Goal: Book appointment/travel/reservation

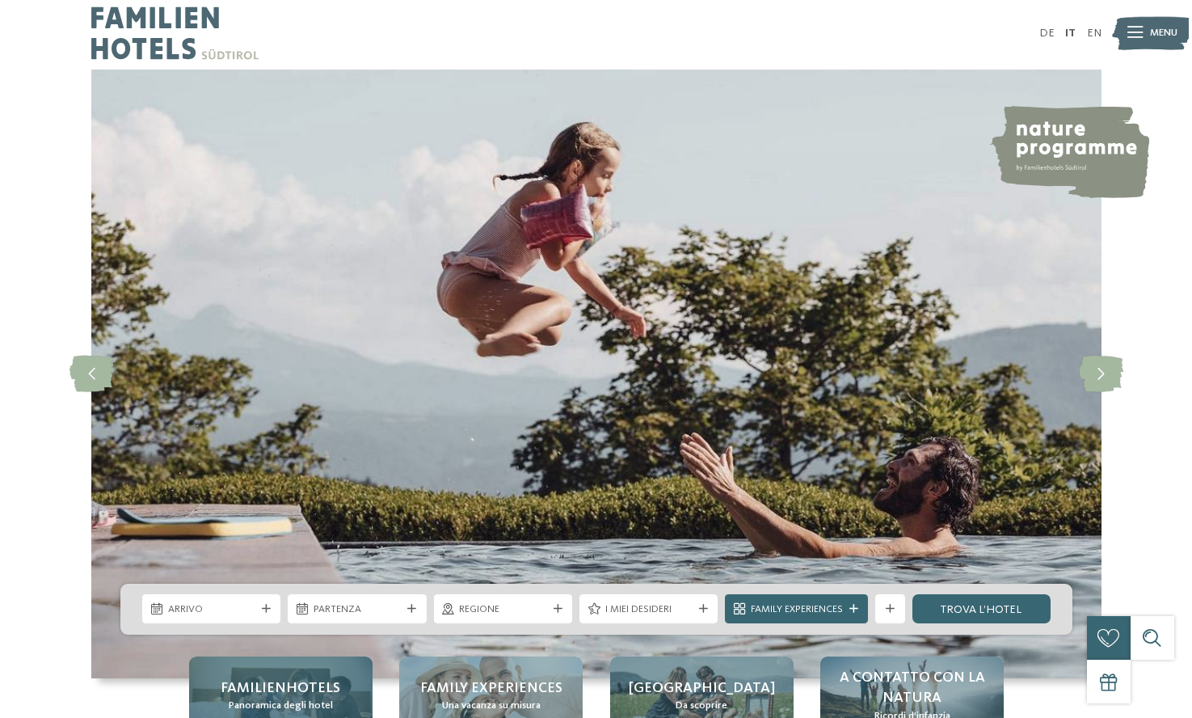
scroll to position [313, 0]
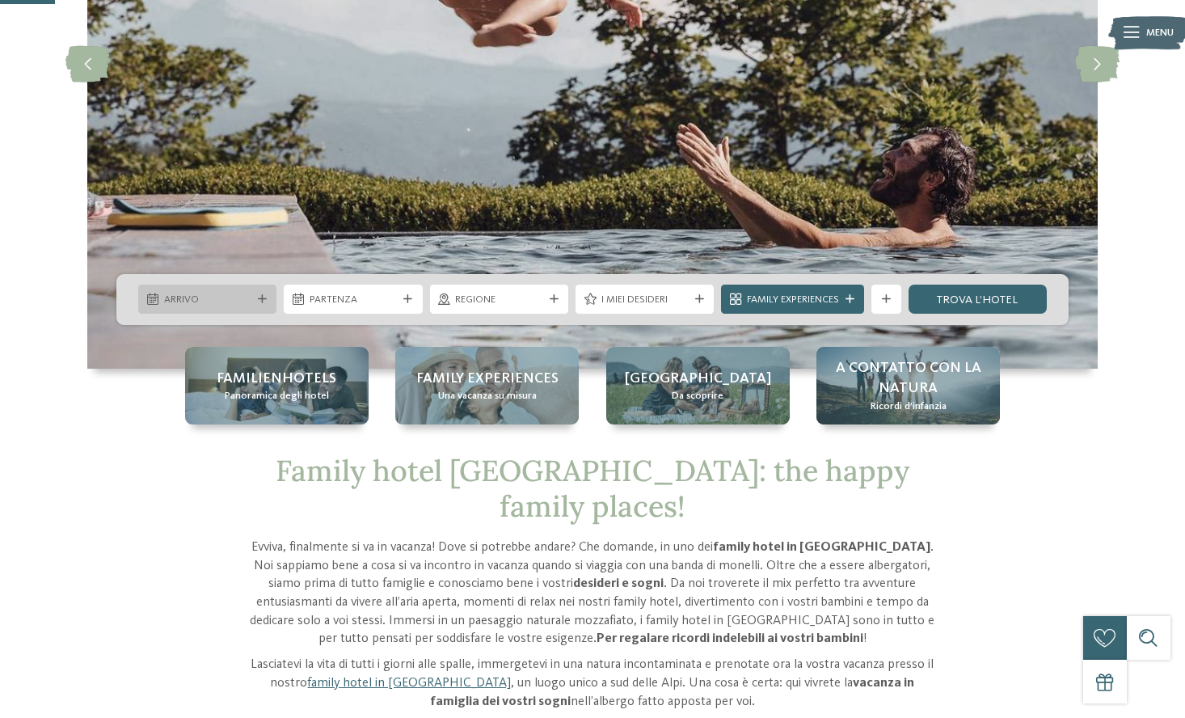
click at [242, 301] on span "Arrivo" at bounding box center [207, 300] width 87 height 15
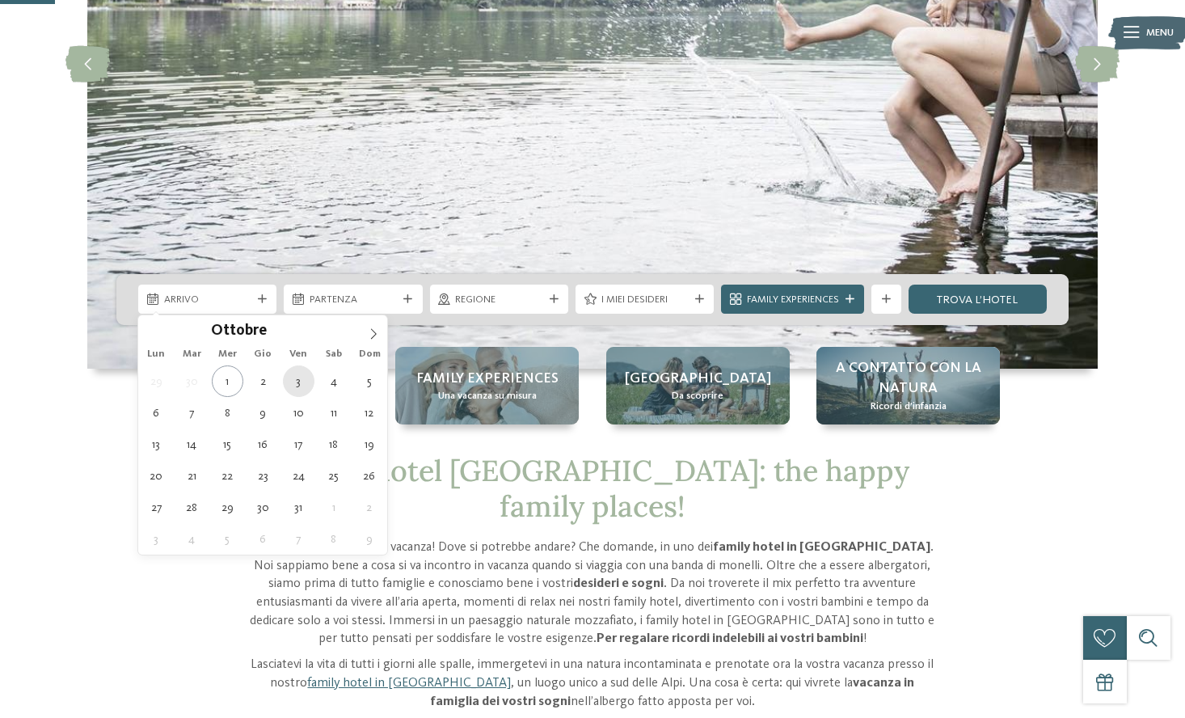
type div "[DATE]"
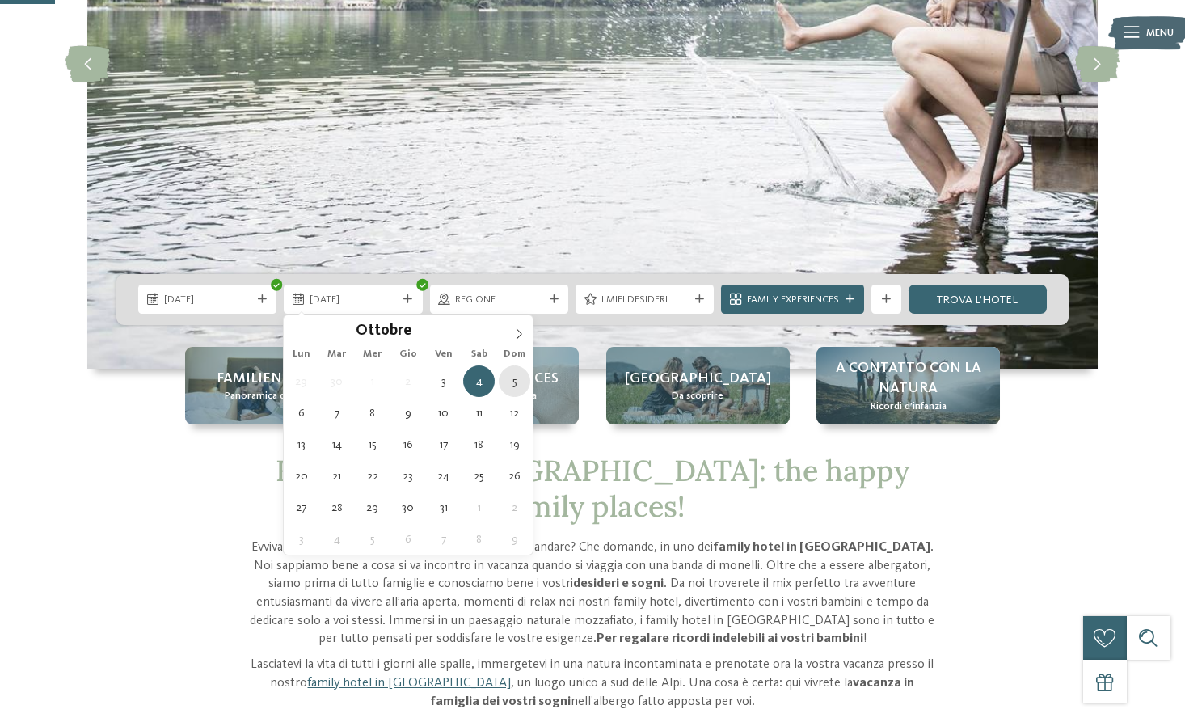
type div "[DATE]"
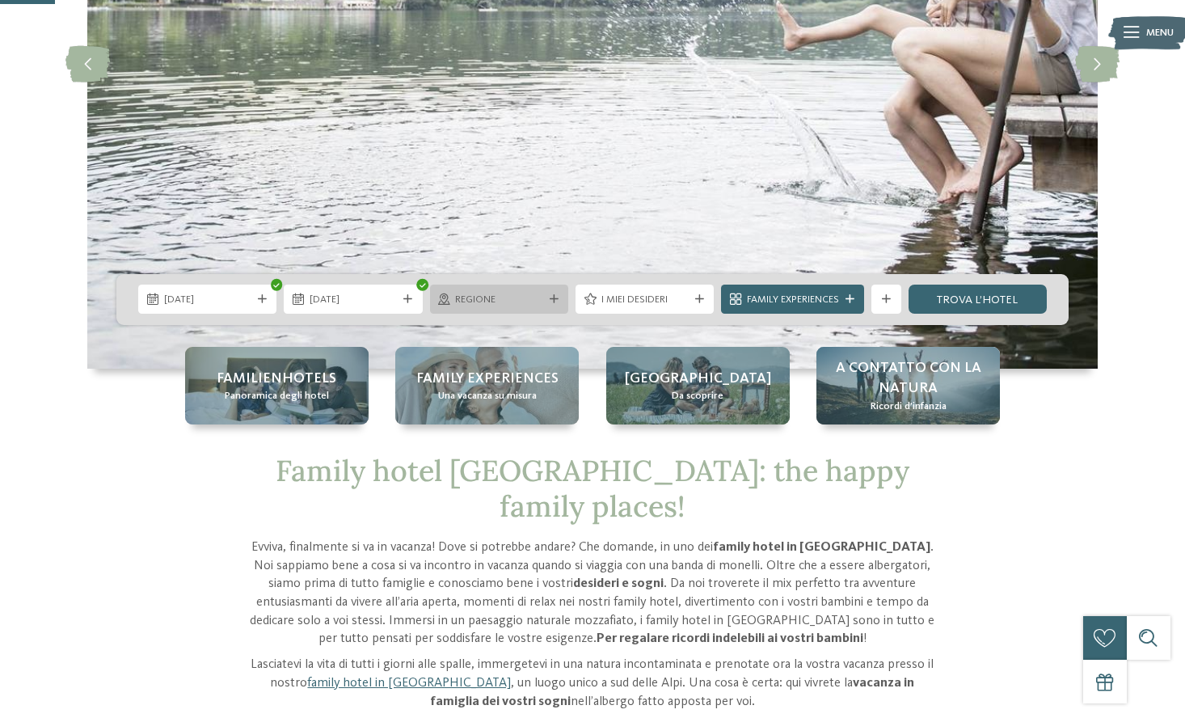
click at [519, 298] on span "Regione" at bounding box center [498, 300] width 87 height 15
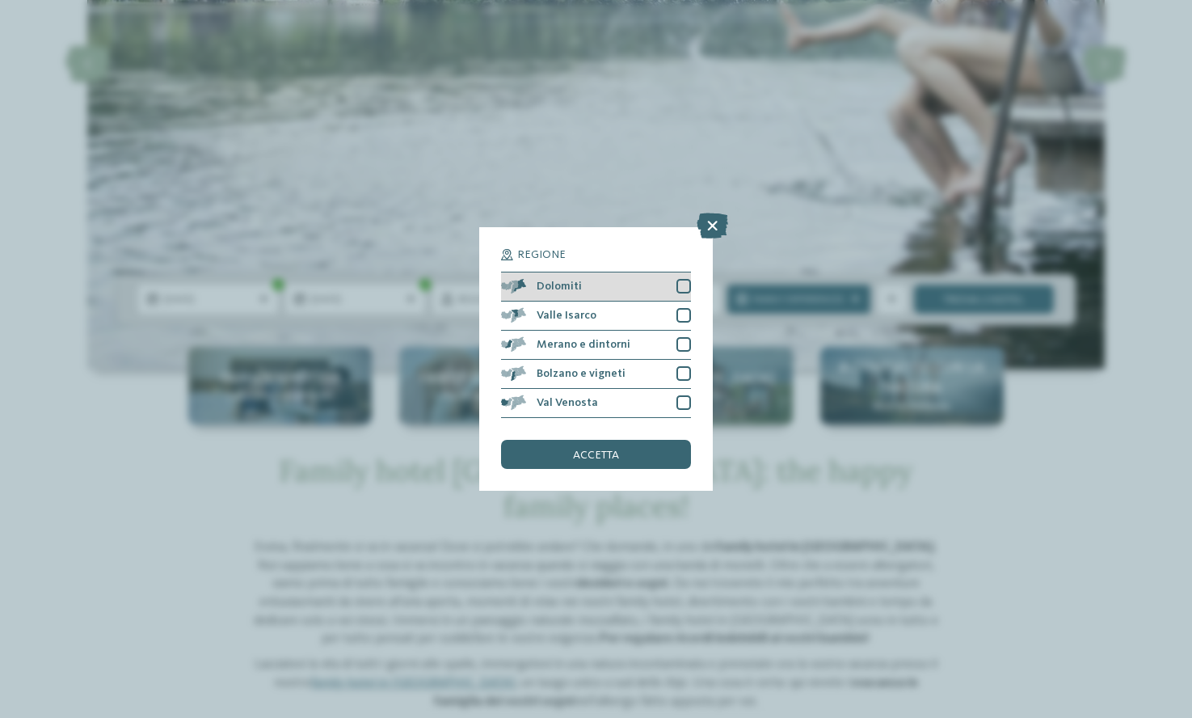
click at [680, 279] on div at bounding box center [683, 286] width 15 height 15
click at [606, 440] on div "accetta" at bounding box center [595, 454] width 189 height 29
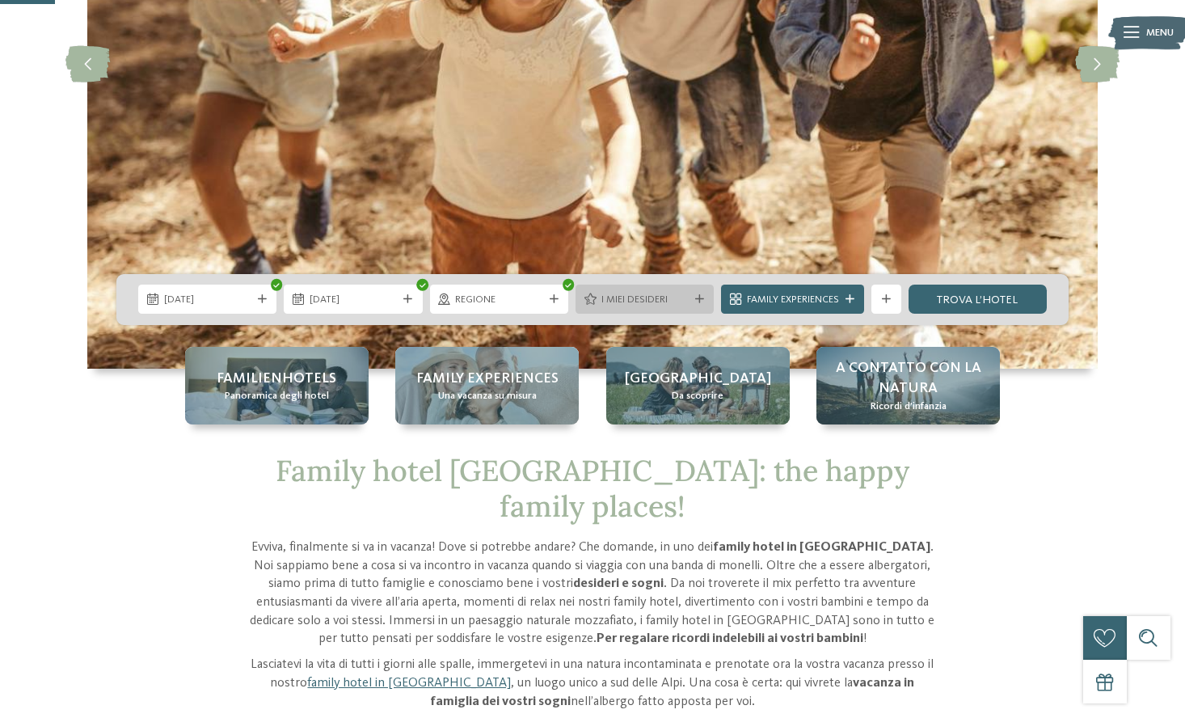
click at [685, 305] on span "I miei desideri" at bounding box center [644, 300] width 87 height 15
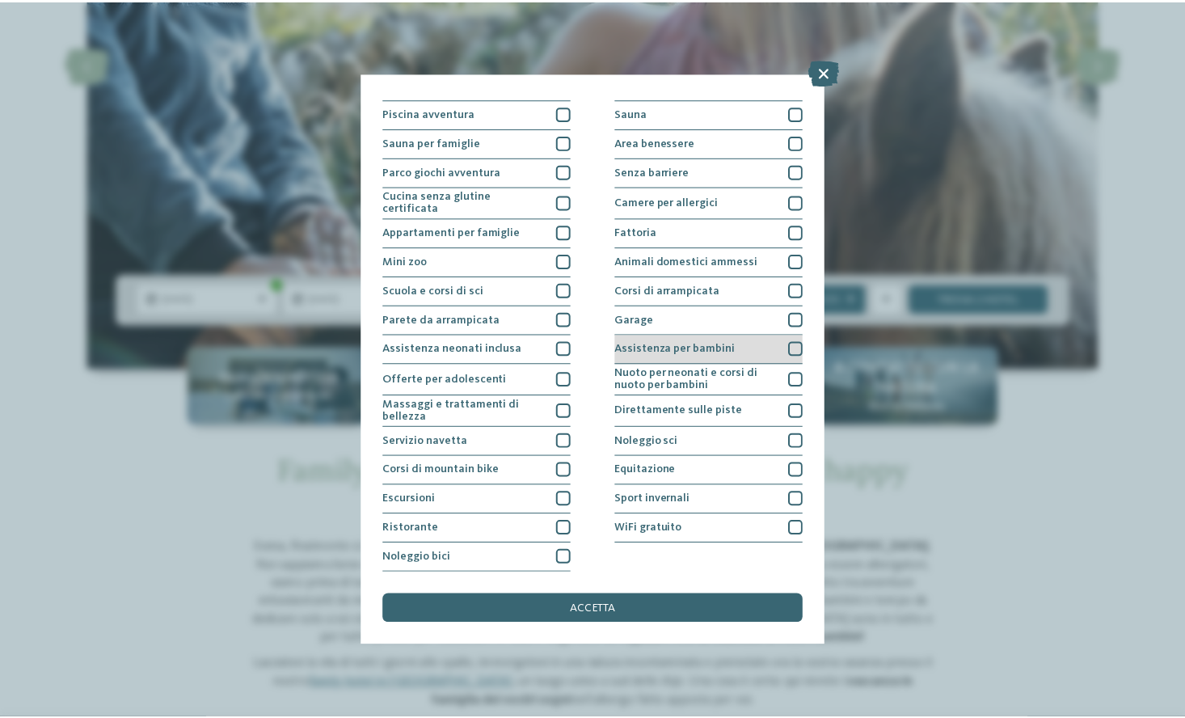
scroll to position [191, 0]
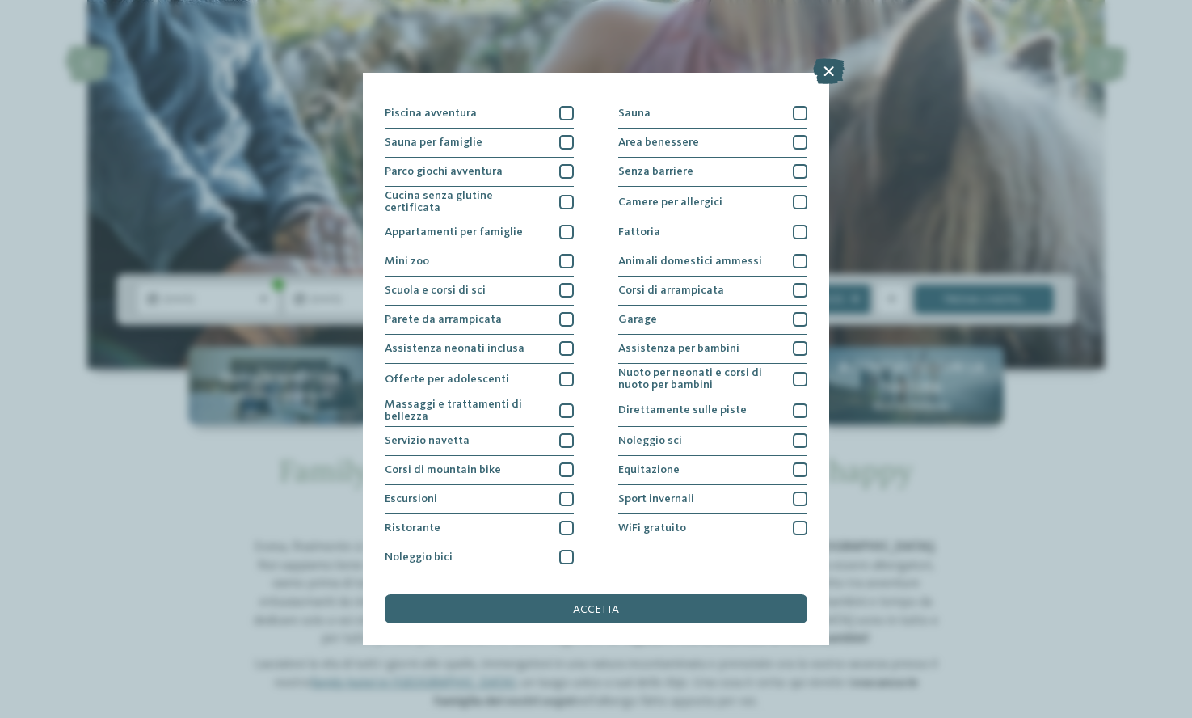
click at [832, 78] on icon at bounding box center [829, 71] width 32 height 26
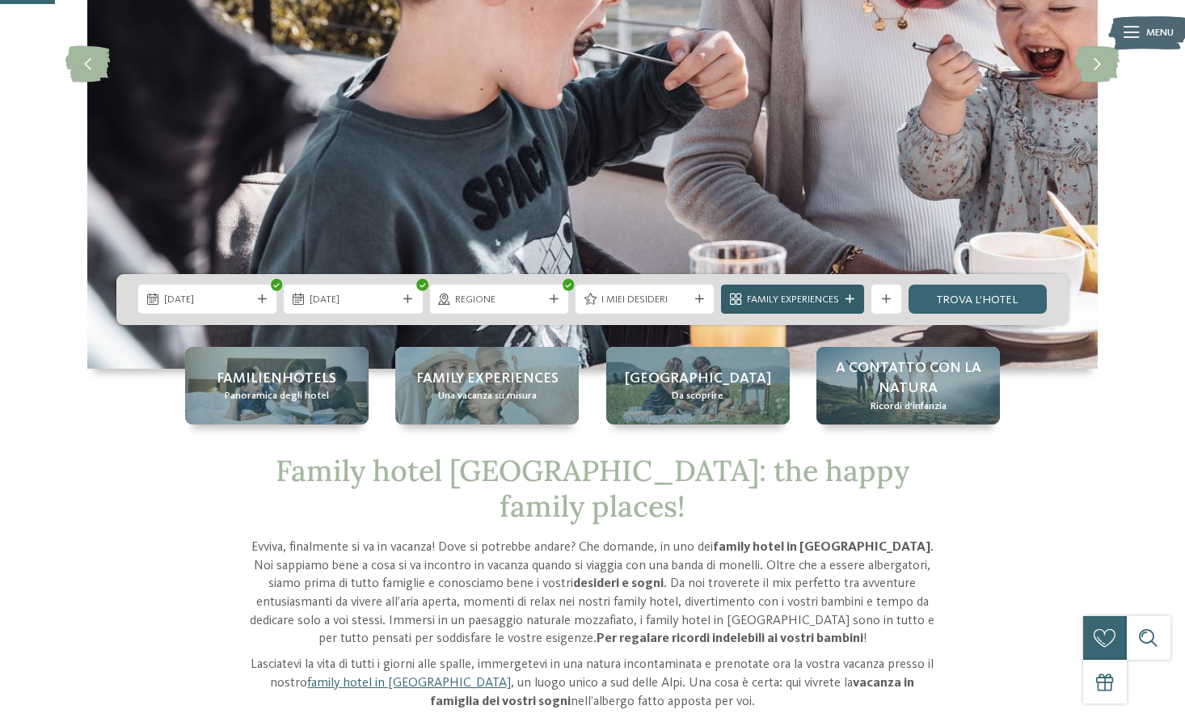
click at [849, 300] on icon at bounding box center [849, 299] width 9 height 9
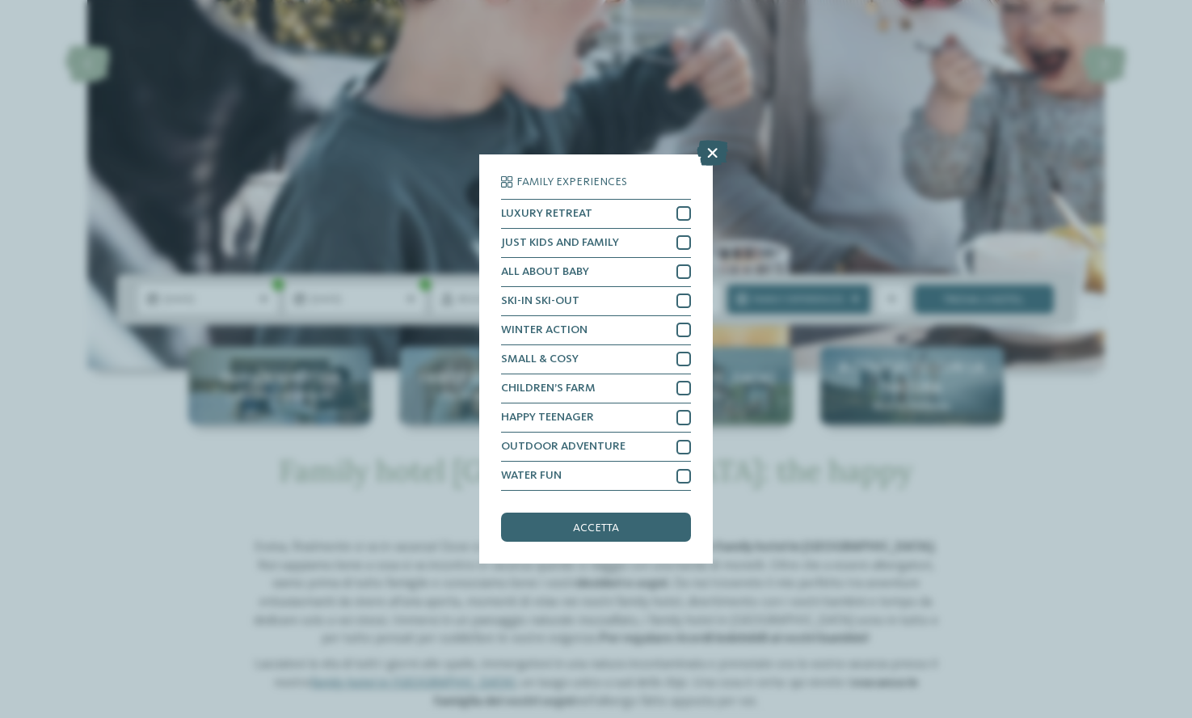
click at [716, 140] on icon at bounding box center [713, 153] width 32 height 26
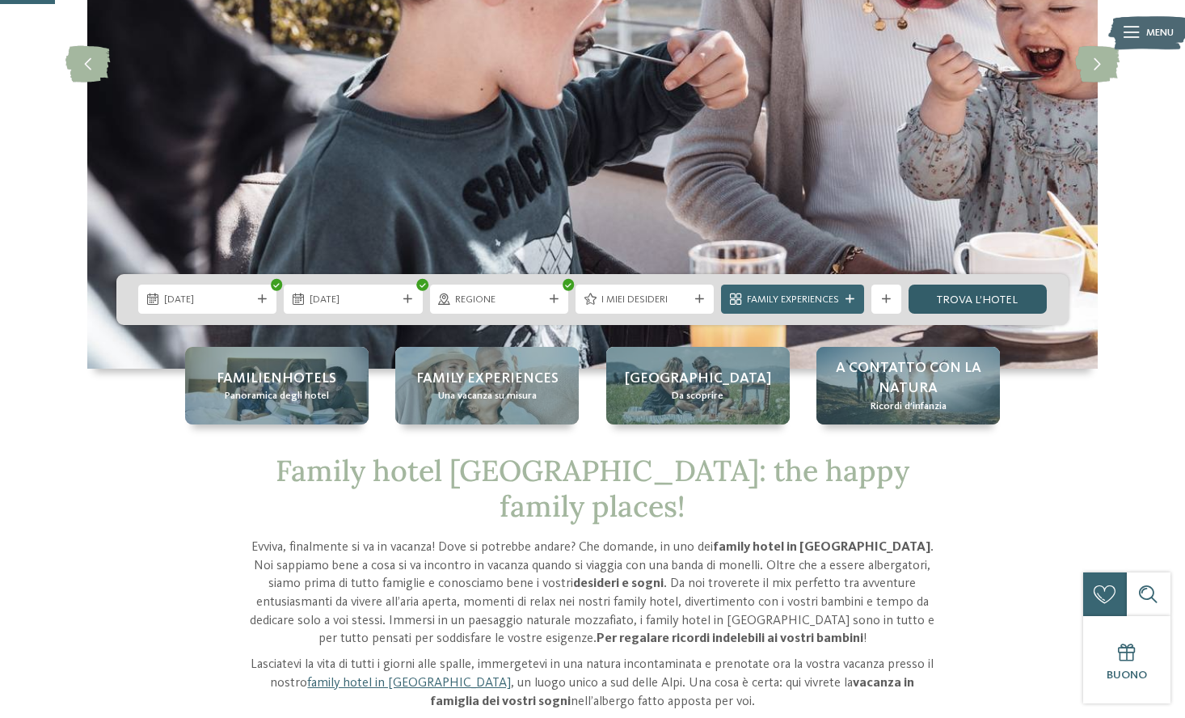
click at [970, 294] on link "trova l’hotel" at bounding box center [977, 298] width 138 height 29
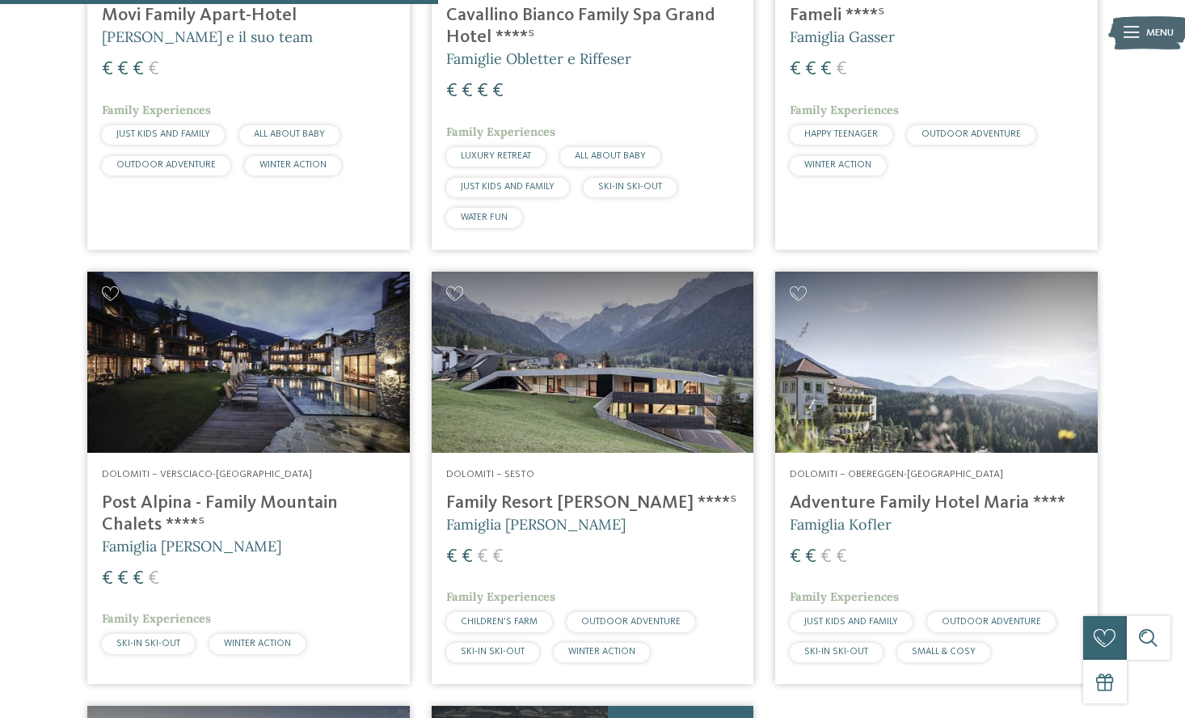
scroll to position [839, 0]
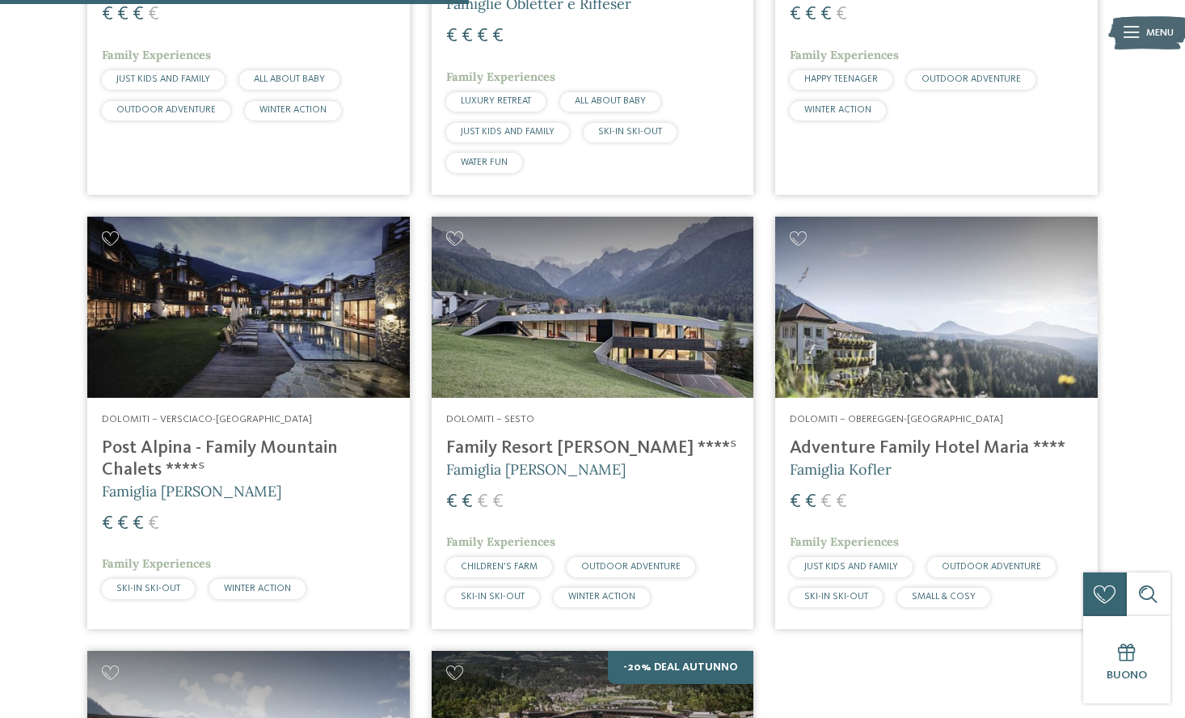
click at [297, 442] on h4 "Post Alpina - Family Mountain Chalets ****ˢ" at bounding box center [248, 459] width 293 height 44
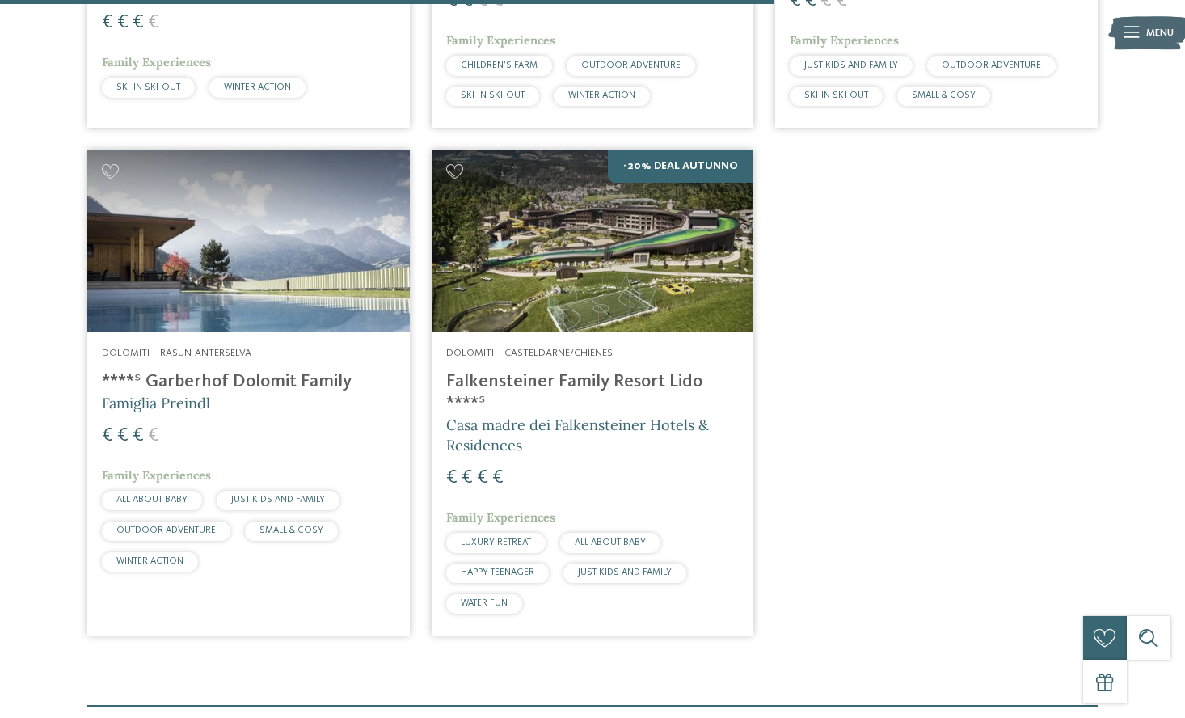
scroll to position [1363, 0]
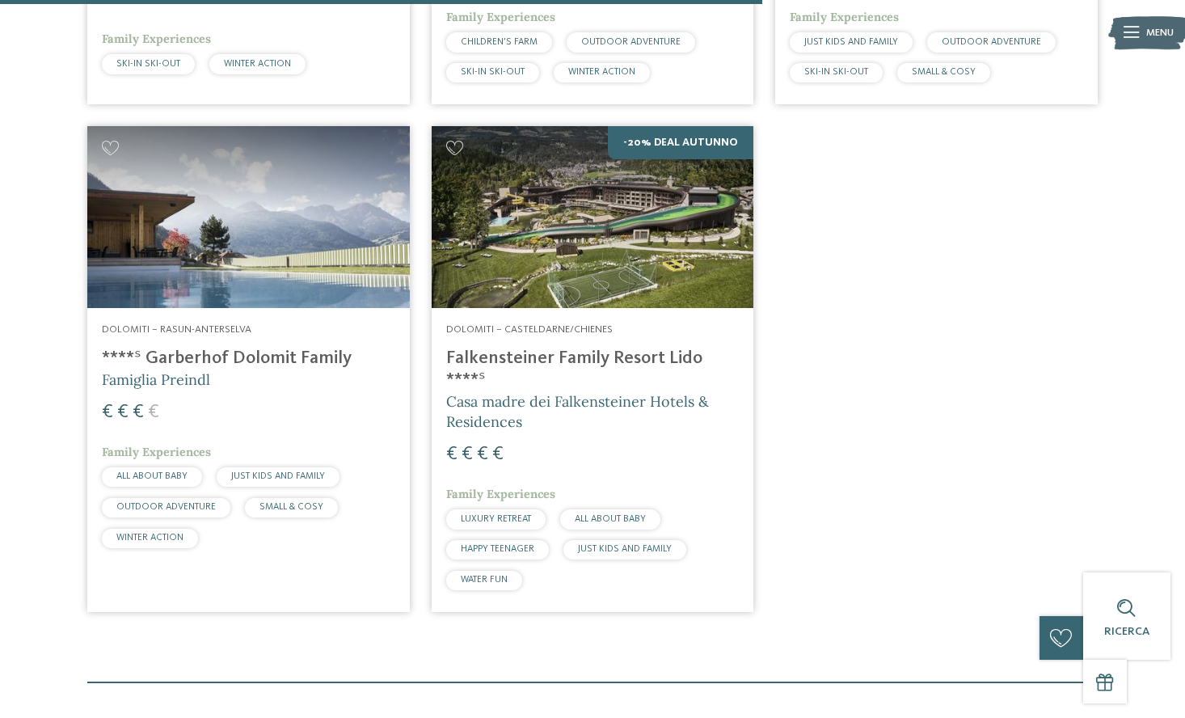
click at [613, 348] on h4 "Falkensteiner Family Resort Lido ****ˢ" at bounding box center [592, 370] width 293 height 44
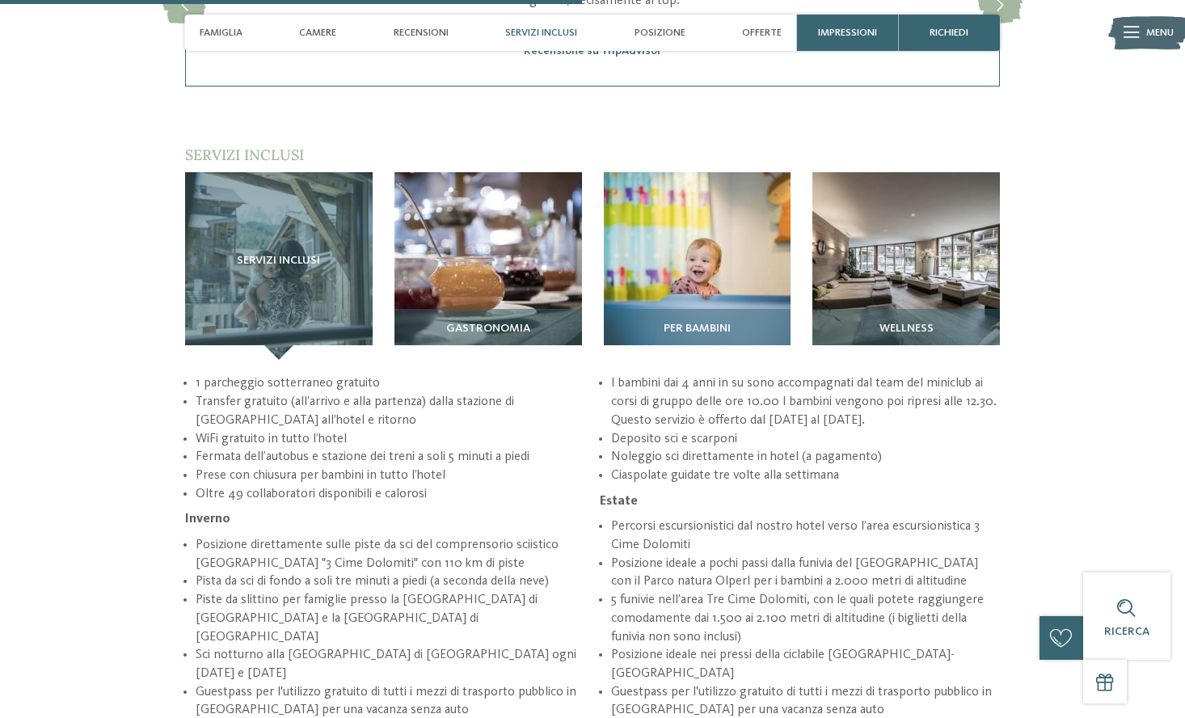
scroll to position [2689, 0]
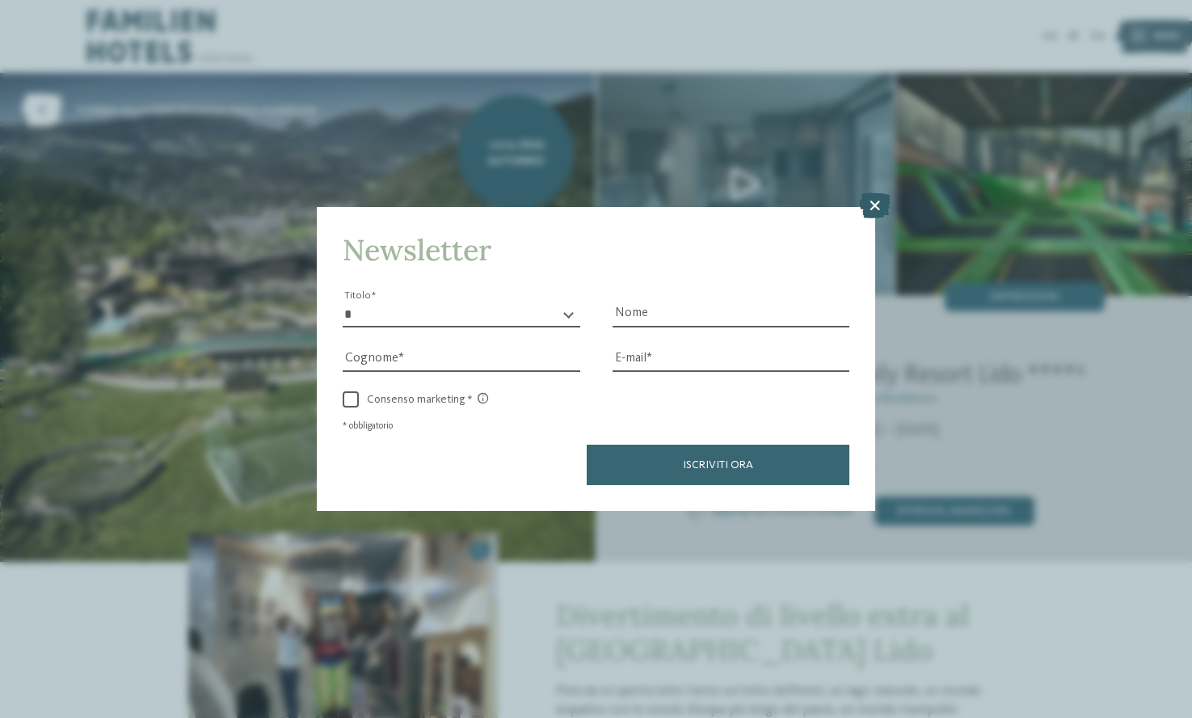
click at [869, 193] on icon at bounding box center [875, 206] width 32 height 26
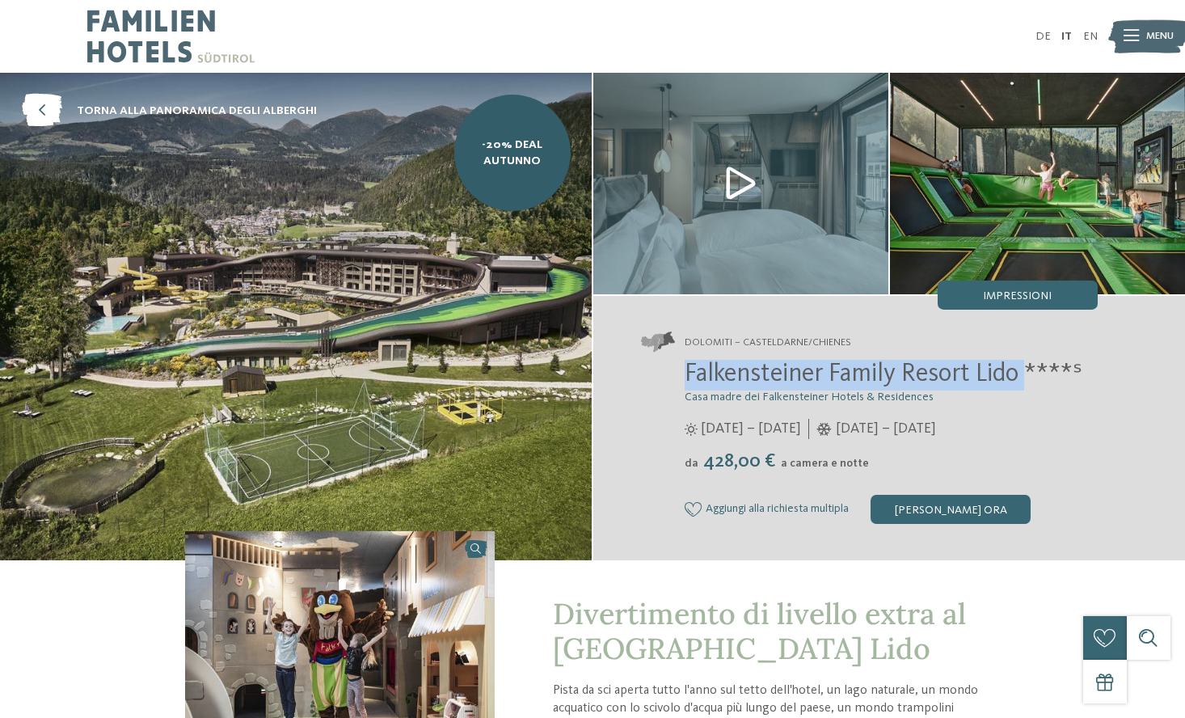
drag, startPoint x: 708, startPoint y: 373, endPoint x: 1031, endPoint y: 376, distance: 323.3
click at [1031, 376] on span "Falkensteiner Family Resort Lido ****ˢ" at bounding box center [884, 374] width 398 height 26
copy span "Falkensteiner Family Resort Lido"
